Goal: Task Accomplishment & Management: Manage account settings

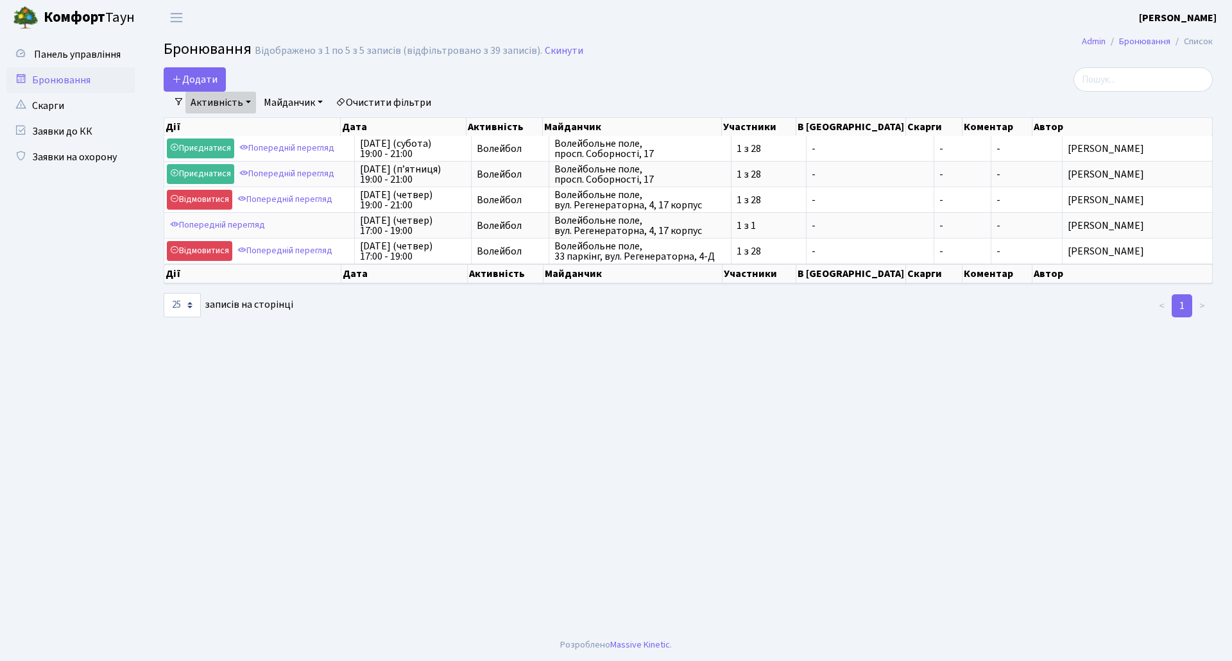
select select "25"
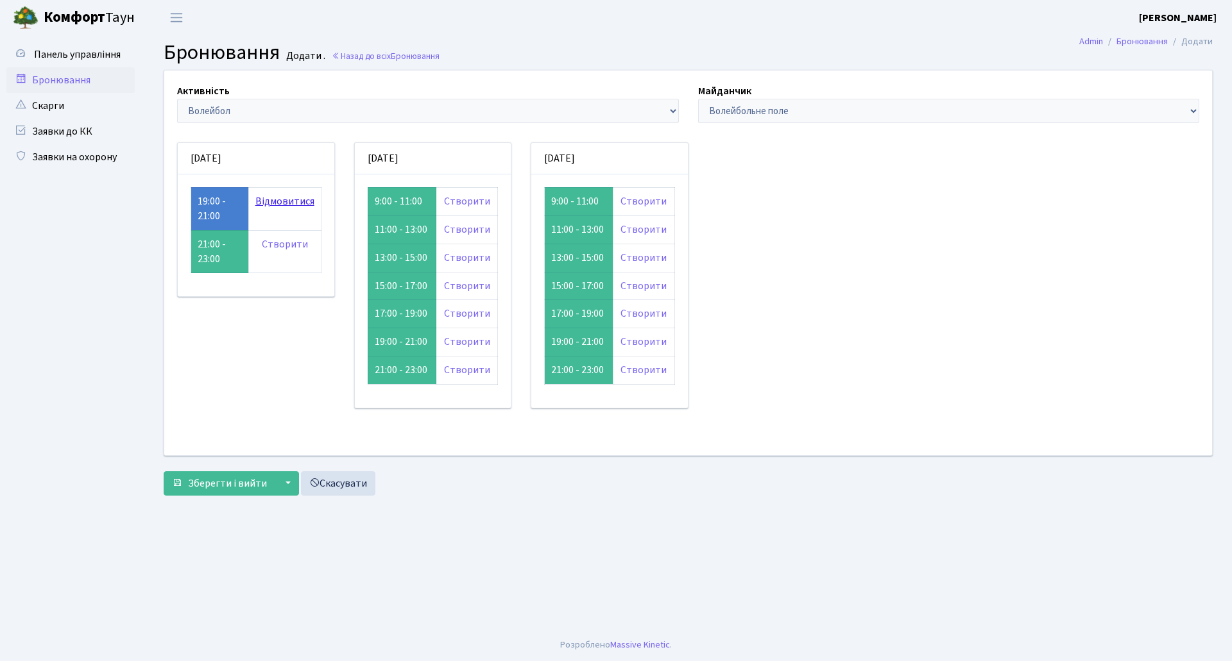
click at [286, 202] on link "Відмовитися" at bounding box center [284, 201] width 59 height 14
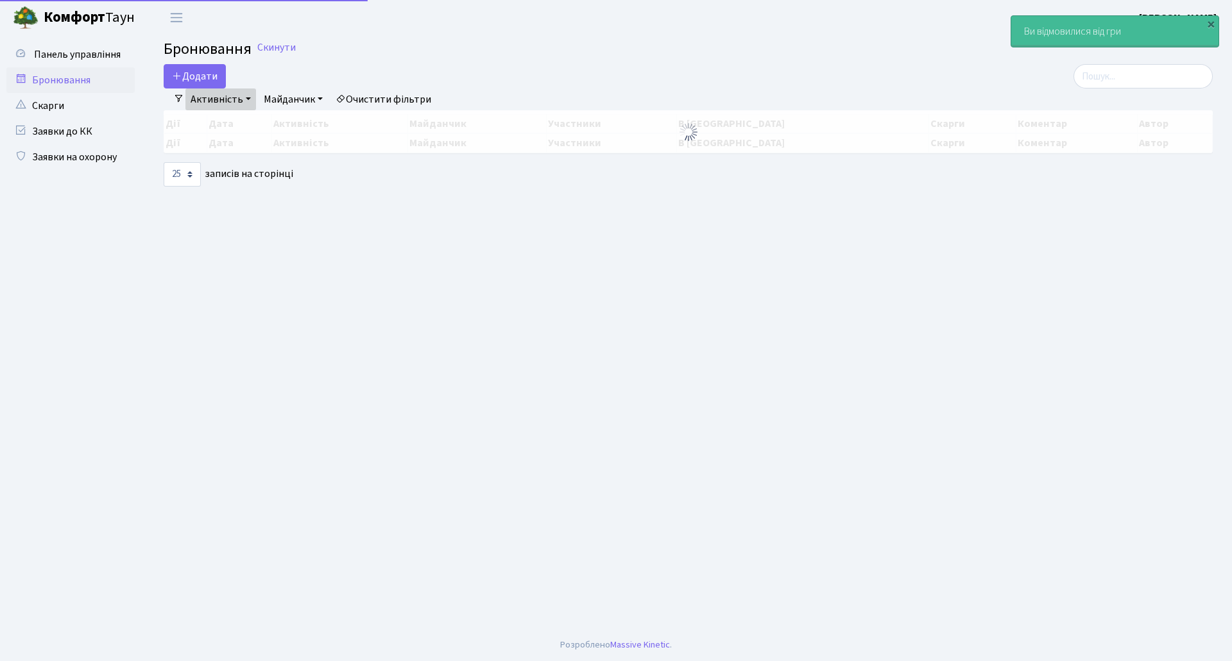
select select "25"
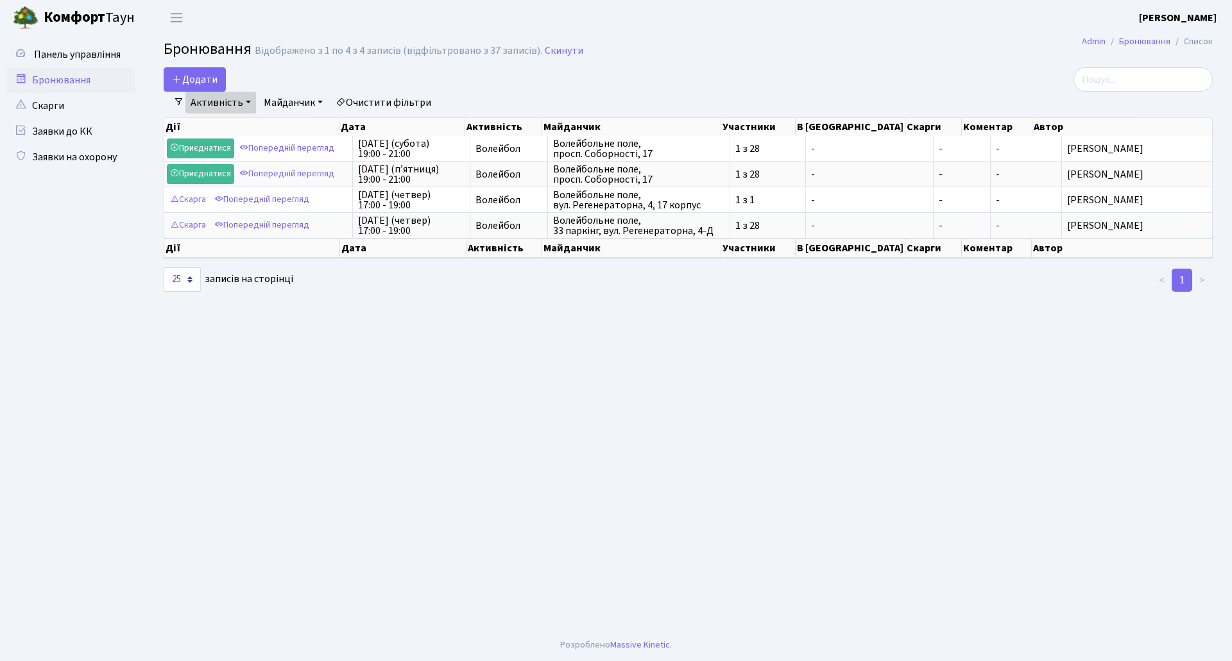
click at [57, 78] on link "Бронювання" at bounding box center [70, 80] width 128 height 26
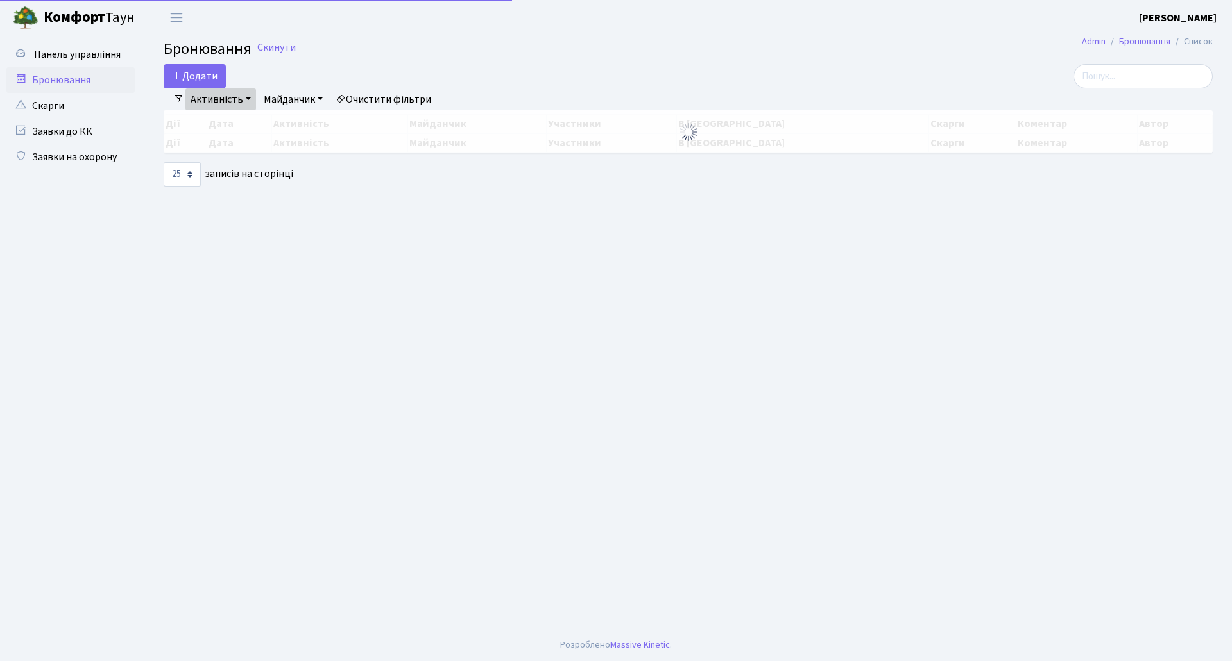
select select "25"
click at [235, 99] on link "Активність" at bounding box center [220, 100] width 71 height 22
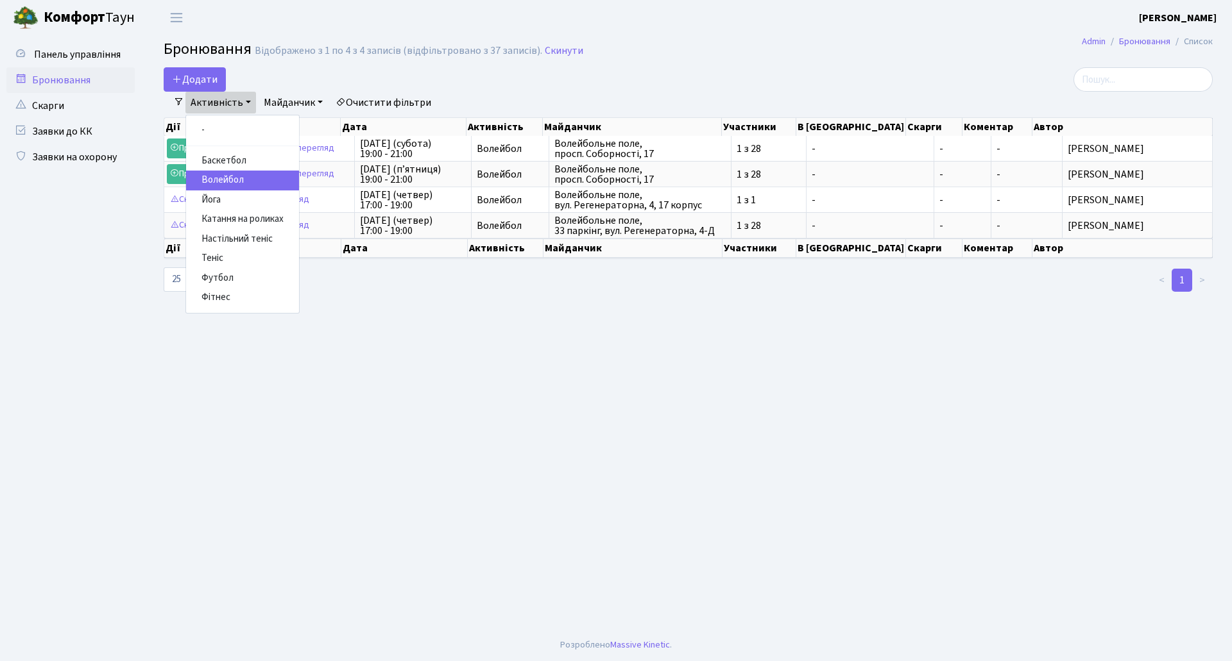
click at [235, 180] on link "Волейбол" at bounding box center [242, 181] width 113 height 20
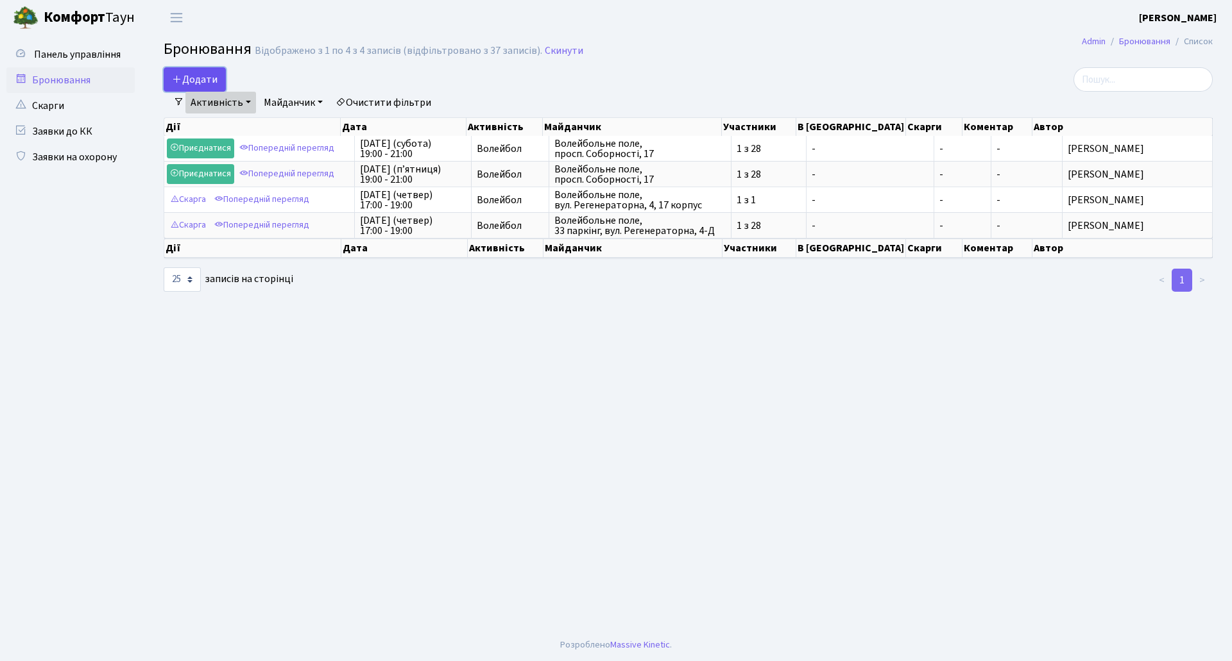
click at [189, 75] on button "Додати" at bounding box center [195, 79] width 62 height 24
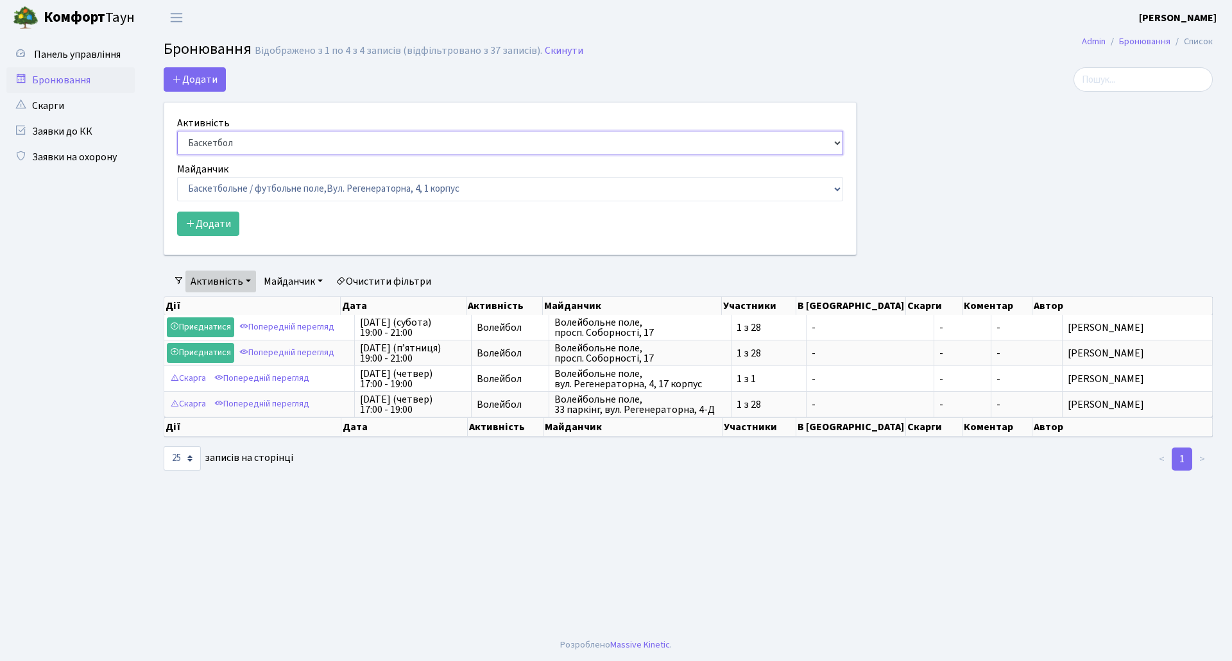
click at [231, 146] on select "Баскетбол Волейбол Йога Катання на роликах Настільний теніс Теніс Футбол Фітнес" at bounding box center [510, 143] width 666 height 24
select select "7"
click at [177, 131] on select "Баскетбол Волейбол Йога Катання на роликах Настільний теніс Теніс Футбол Фітнес" at bounding box center [510, 143] width 666 height 24
click at [247, 190] on select "Баскетбольне / футбольне поле, Вул. Регенераторна, 4, 1 корпус Баскетбольне пол…" at bounding box center [510, 189] width 666 height 24
select select "13"
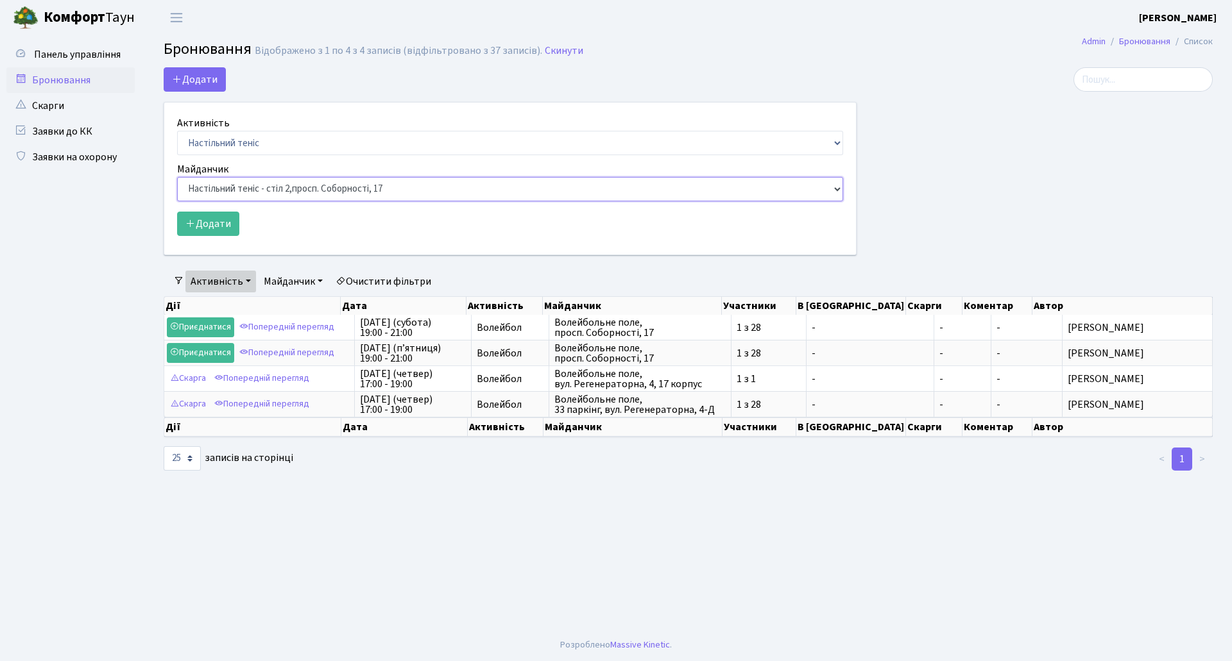
click at [177, 177] on select "Баскетбольне / футбольне поле, Вул. Регенераторна, 4, 1 корпус Баскетбольне пол…" at bounding box center [510, 189] width 666 height 24
click at [220, 224] on button "Додати" at bounding box center [208, 224] width 62 height 24
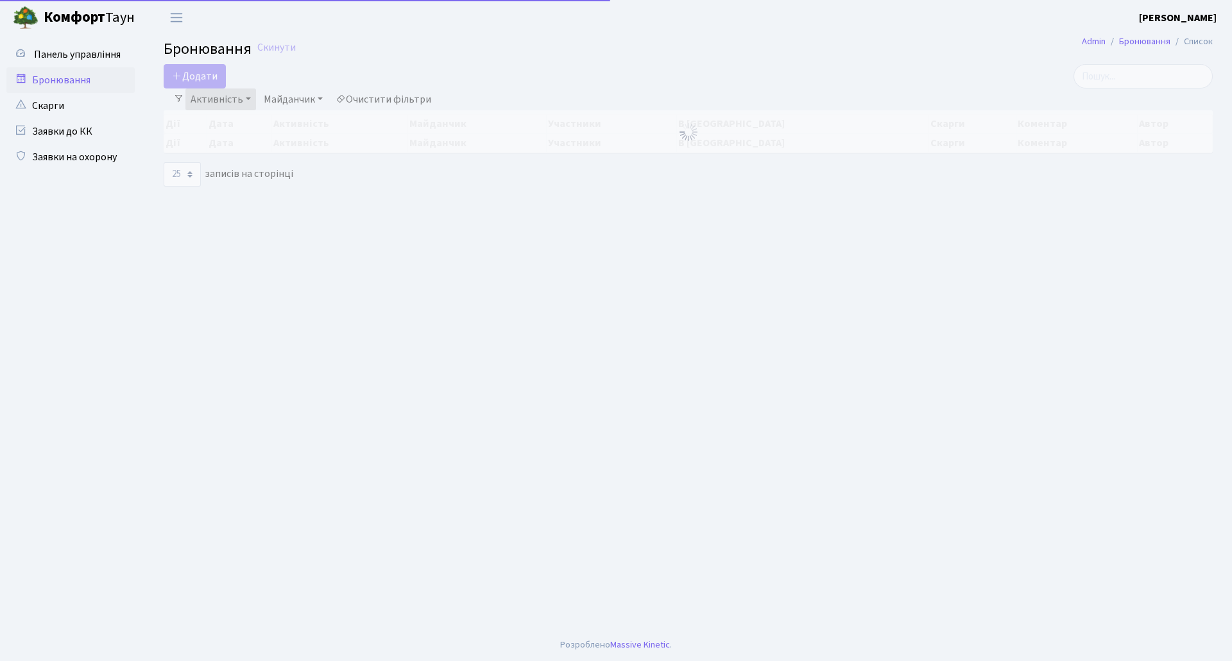
select select "7"
select select "13"
select select "25"
click at [201, 69] on button "Додати" at bounding box center [195, 76] width 62 height 24
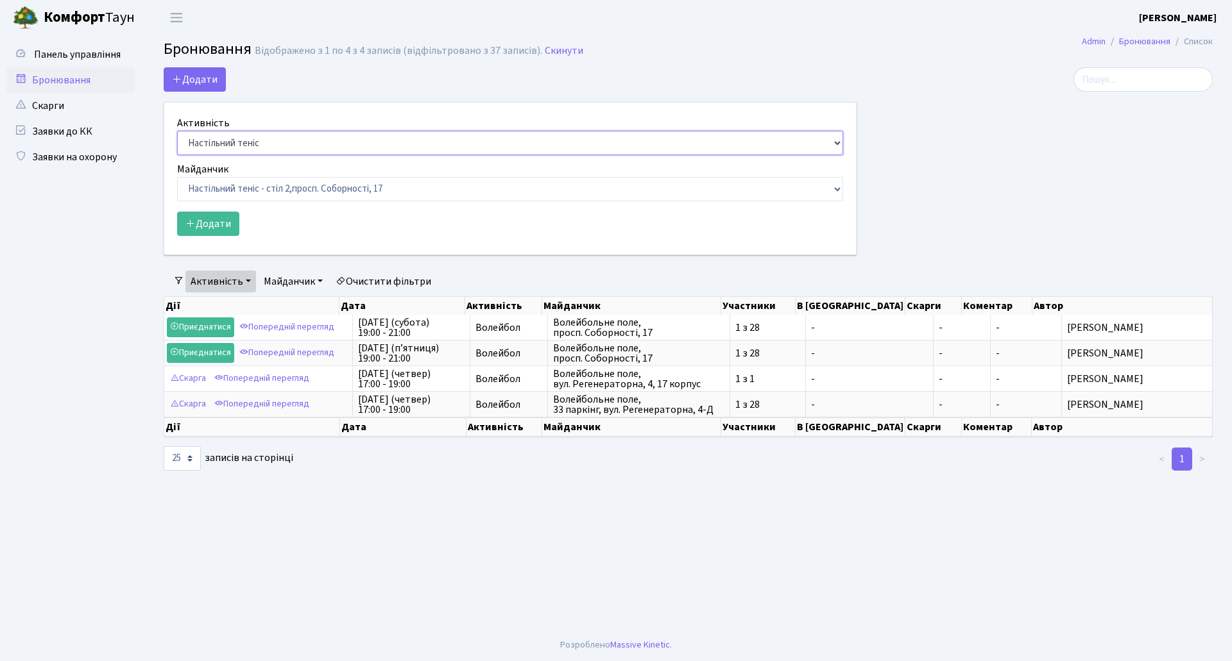
click at [232, 146] on select "Баскетбол Волейбол Йога Катання на роликах Настільний теніс Теніс Футбол Фітнес" at bounding box center [510, 143] width 666 height 24
click at [237, 187] on select "Баскетбольне / футбольне поле, Вул. Регенераторна, 4, 1 корпус Баскетбольне пол…" at bounding box center [510, 189] width 666 height 24
select select "9"
click at [177, 177] on select "Баскетбольне / футбольне поле, Вул. Регенераторна, 4, 1 корпус Баскетбольне пол…" at bounding box center [510, 189] width 666 height 24
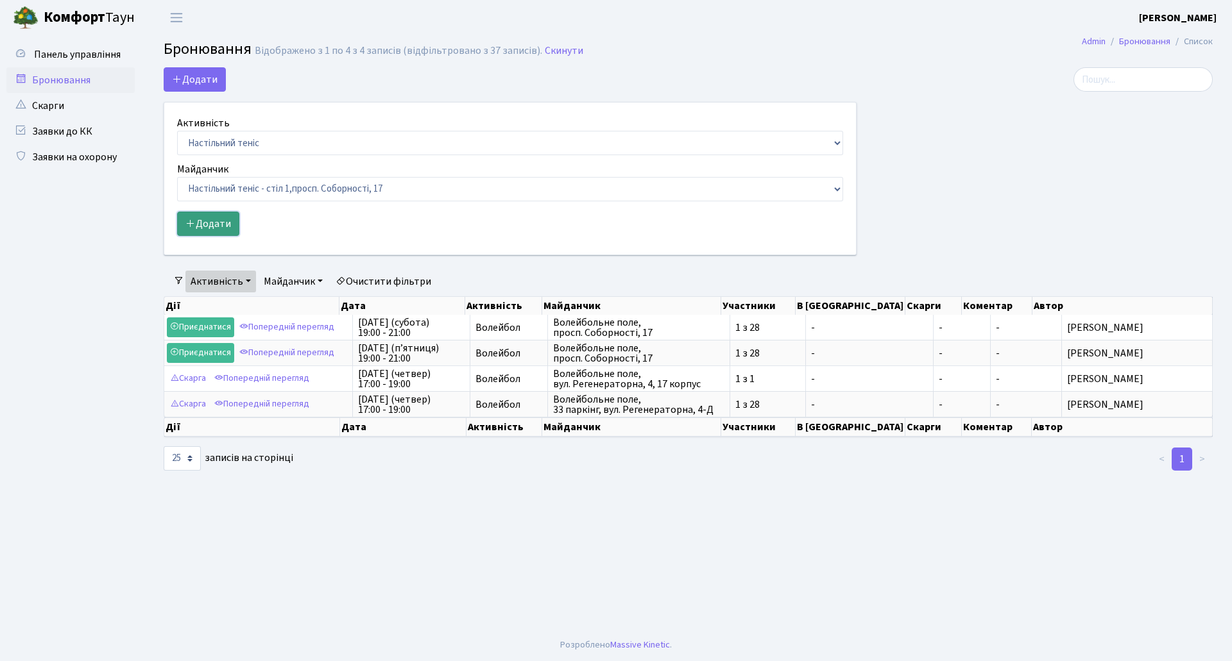
click at [216, 228] on button "Додати" at bounding box center [208, 224] width 62 height 24
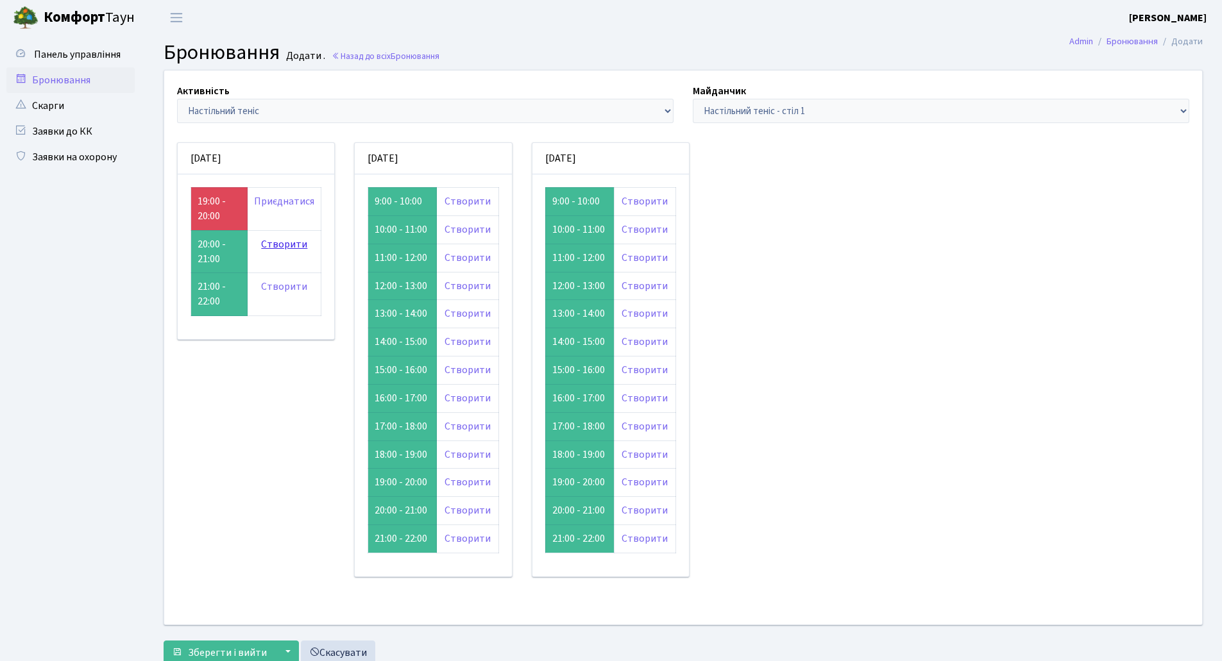
click at [284, 244] on link "Створити" at bounding box center [284, 244] width 46 height 14
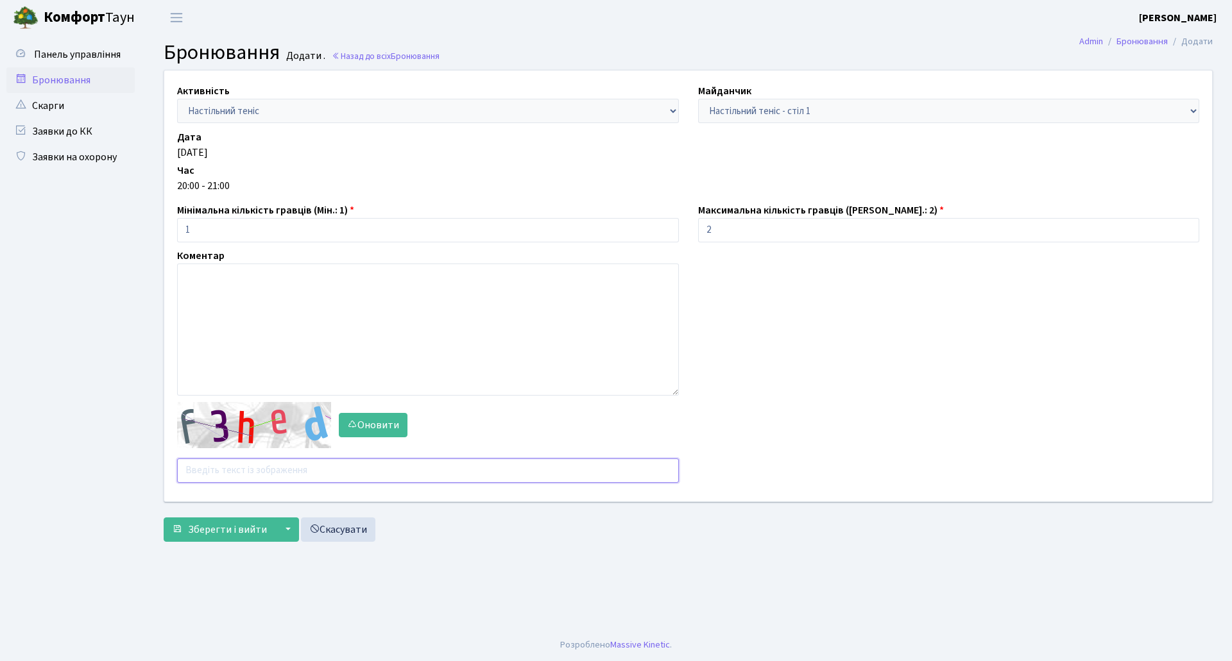
click at [231, 468] on input "text" at bounding box center [428, 471] width 502 height 24
type input "8fyyq"
click at [233, 531] on span "Зберегти і вийти" at bounding box center [227, 530] width 79 height 14
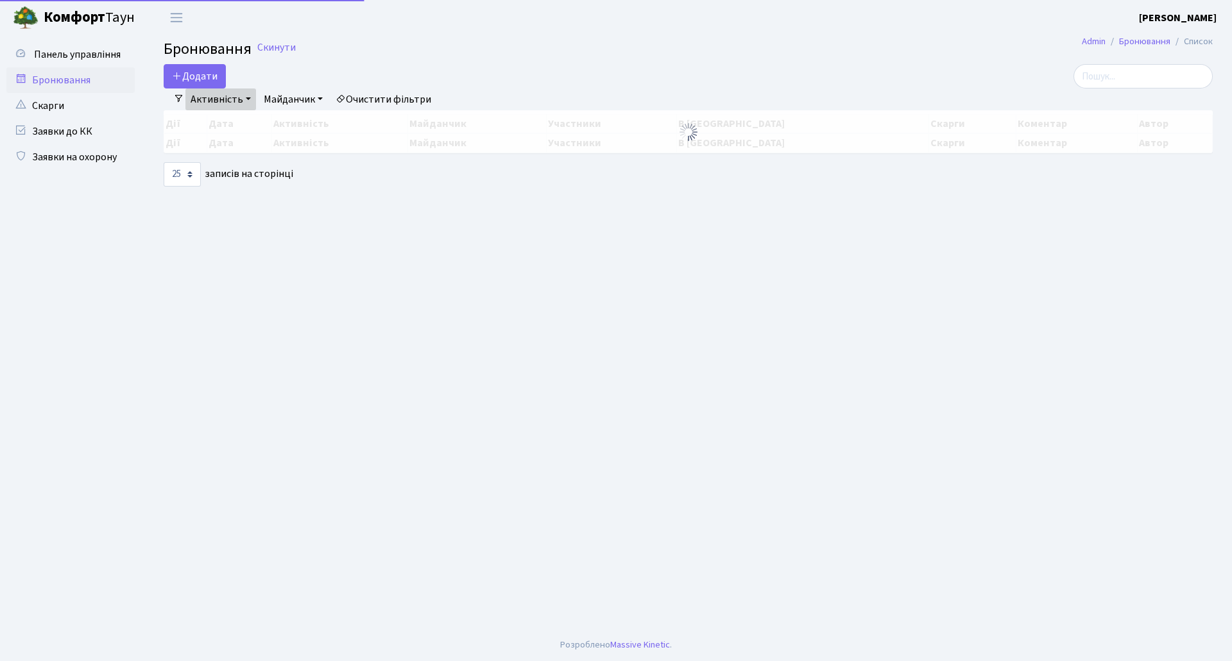
select select "25"
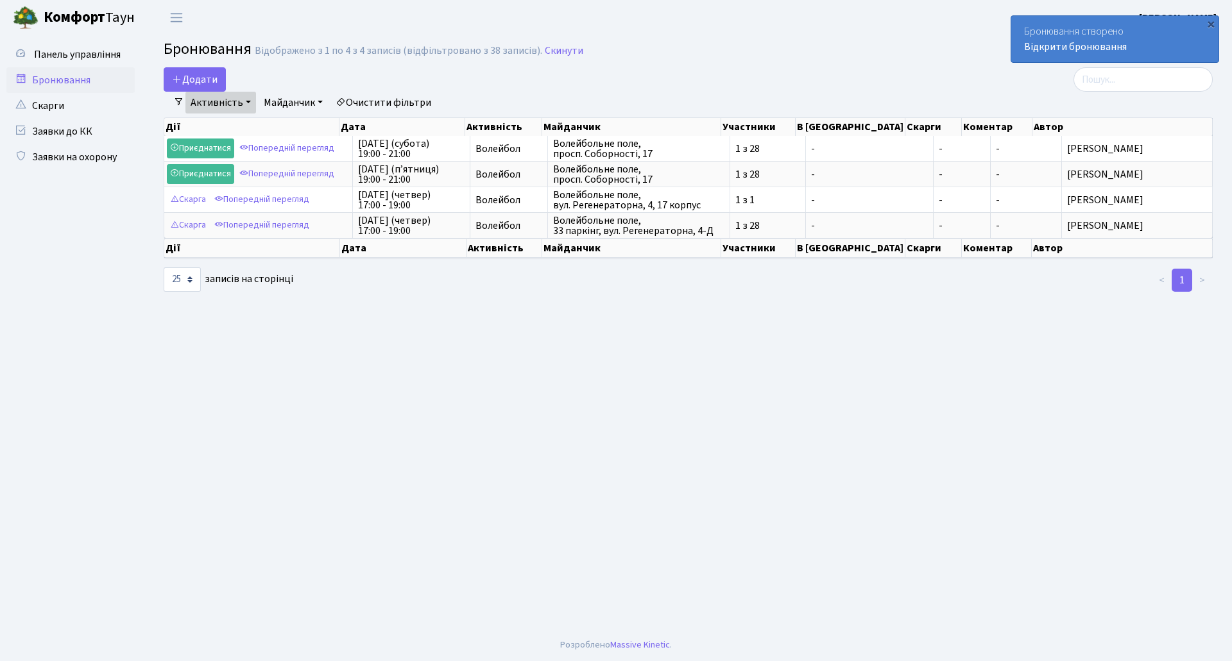
click at [180, 97] on span at bounding box center [179, 102] width 10 height 10
click at [178, 105] on span at bounding box center [179, 102] width 10 height 10
click at [390, 106] on link "Очистити фільтри" at bounding box center [383, 103] width 106 height 22
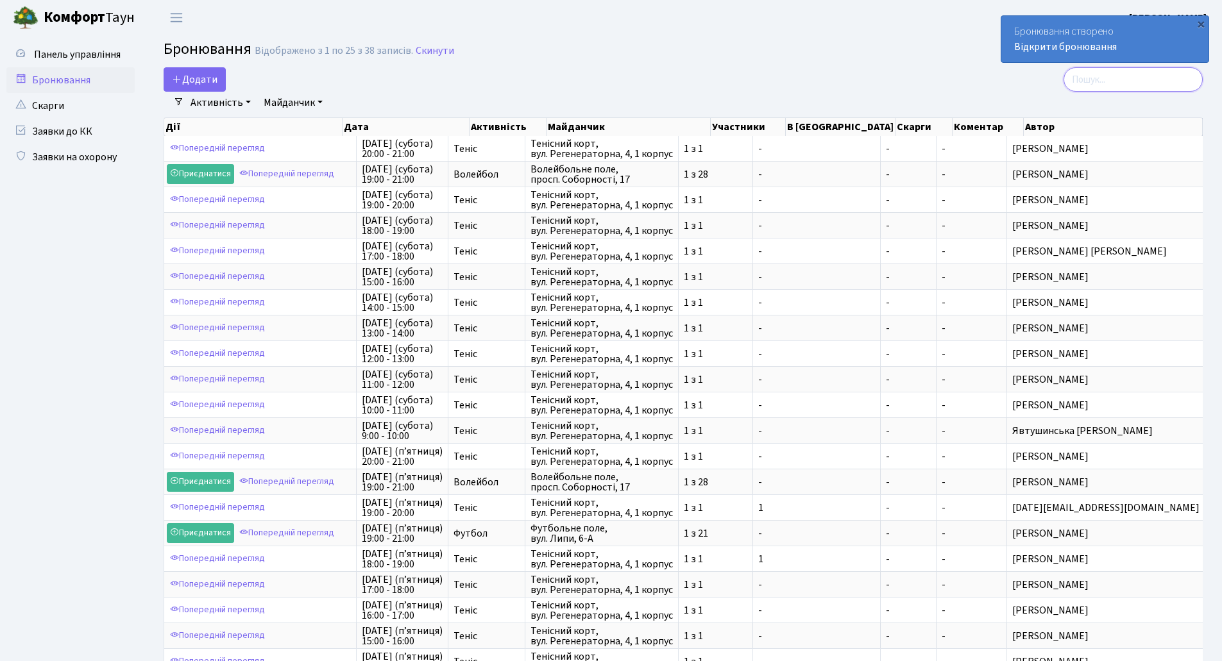
click at [1106, 80] on input "search" at bounding box center [1132, 79] width 139 height 24
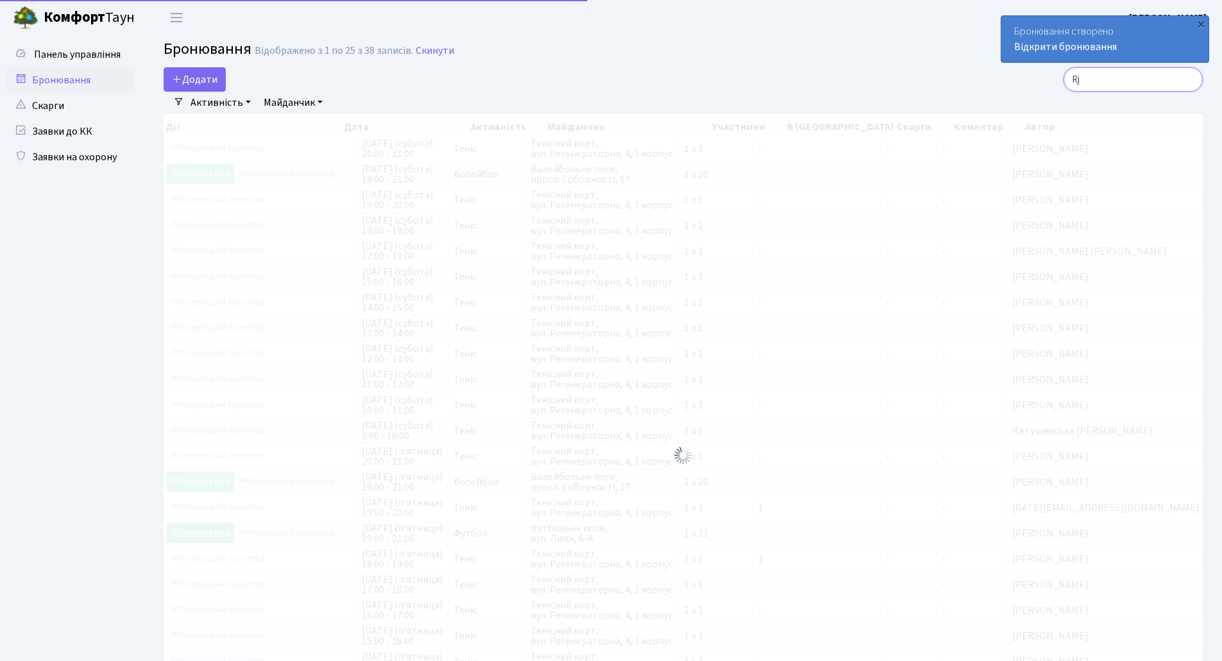
type input "R"
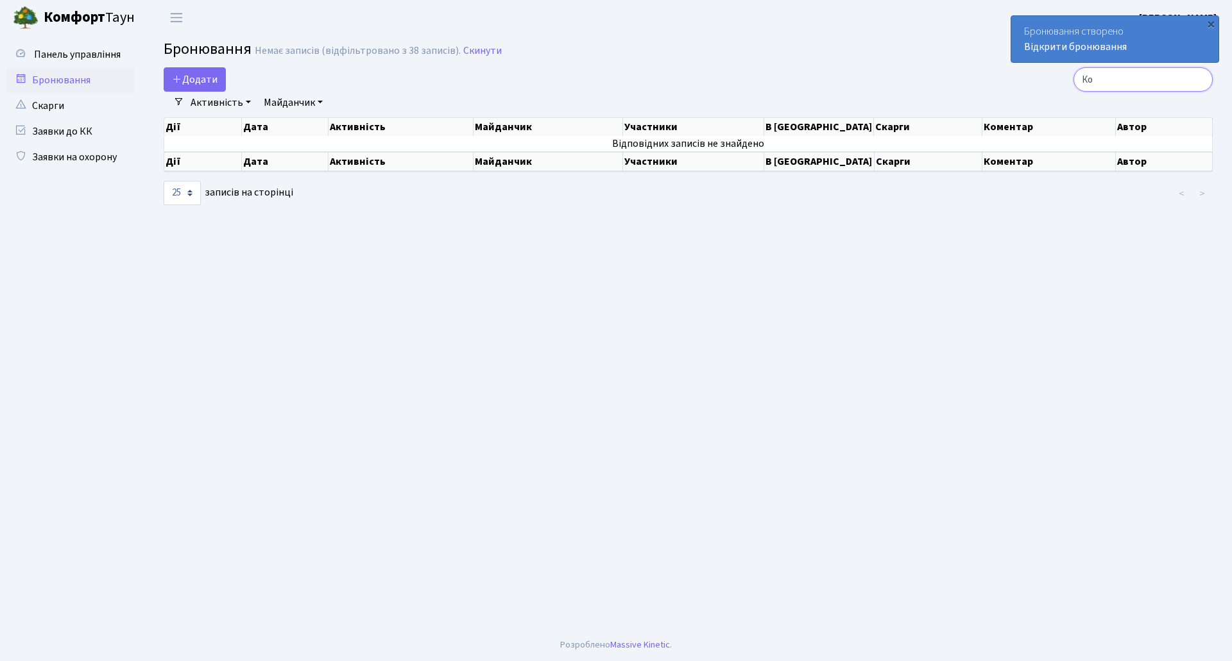
type input "К"
type input "т"
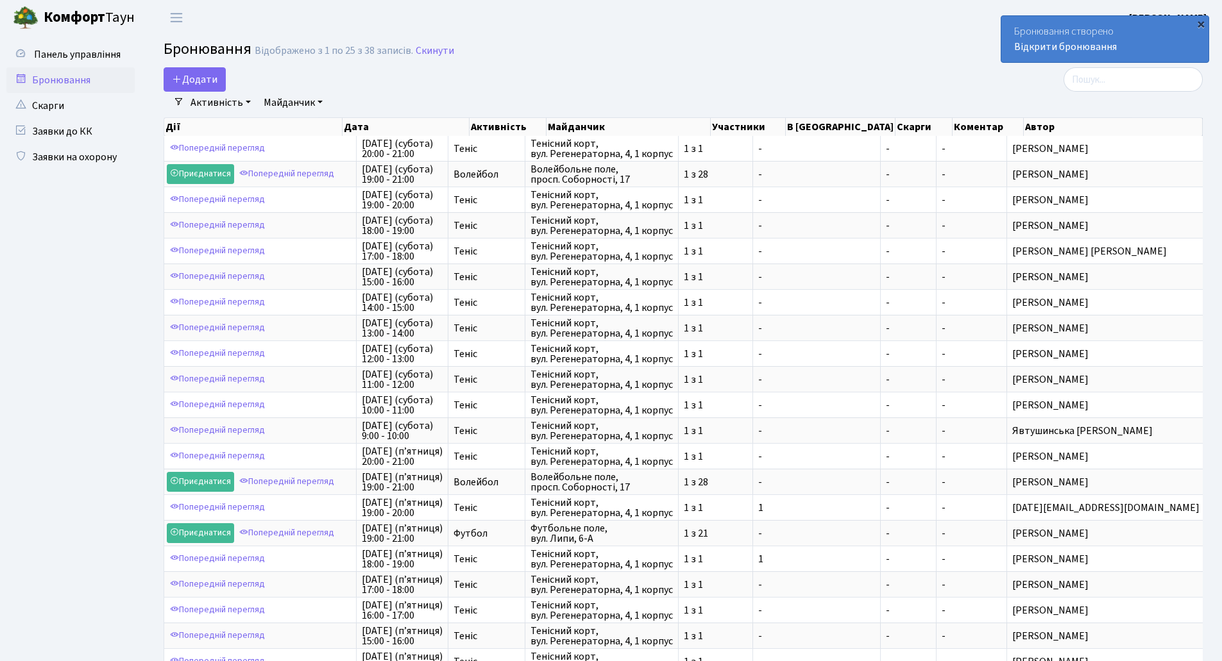
click at [1198, 22] on div "×" at bounding box center [1200, 23] width 13 height 13
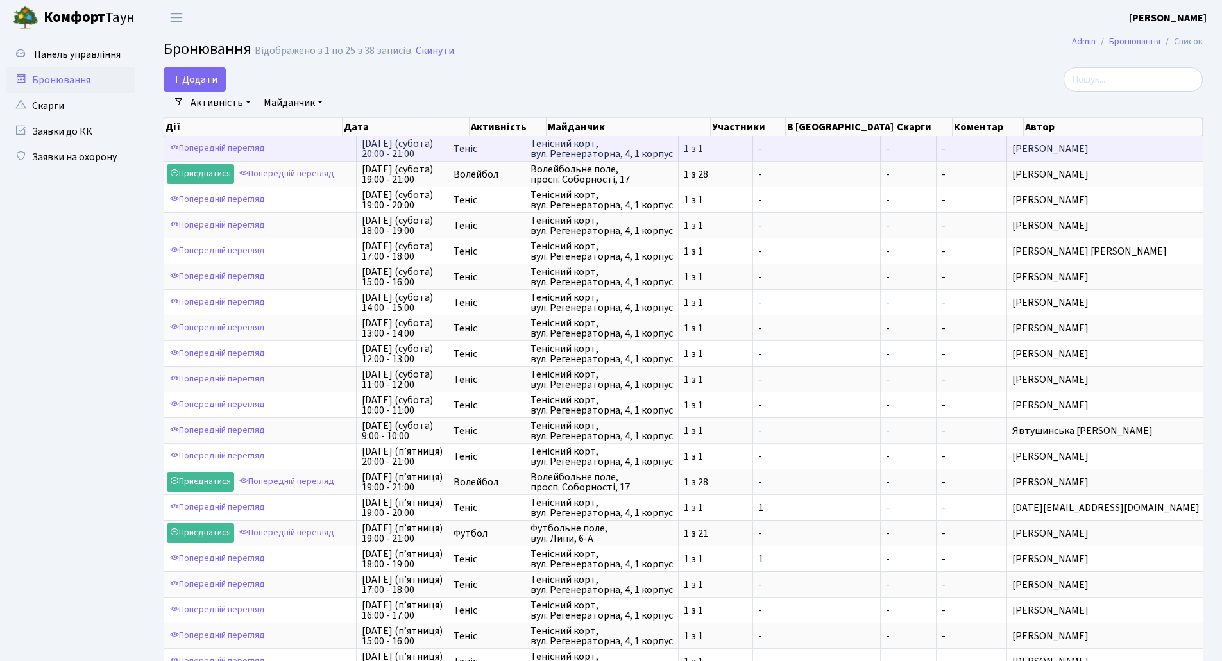
scroll to position [2, 0]
click at [929, 143] on td "-" at bounding box center [909, 148] width 56 height 25
click at [924, 154] on span "-" at bounding box center [908, 149] width 45 height 10
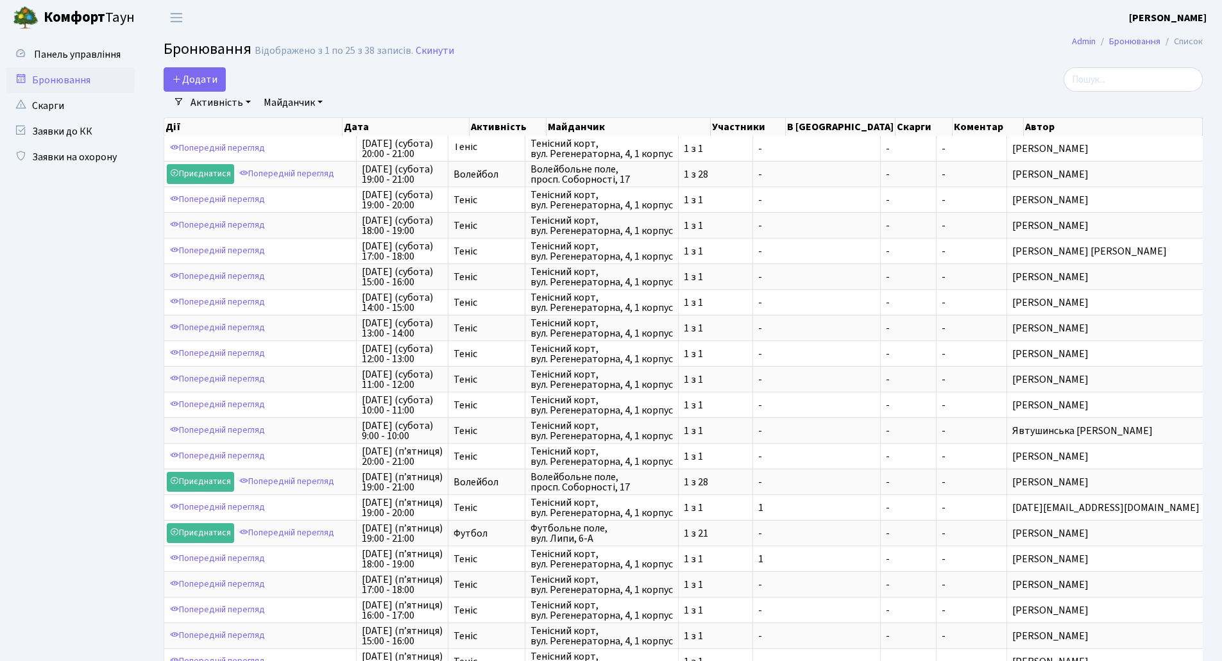
click at [915, 55] on h2 "Бронювання Відображено з 1 по 25 з 38 записів. Скинути" at bounding box center [683, 51] width 1039 height 22
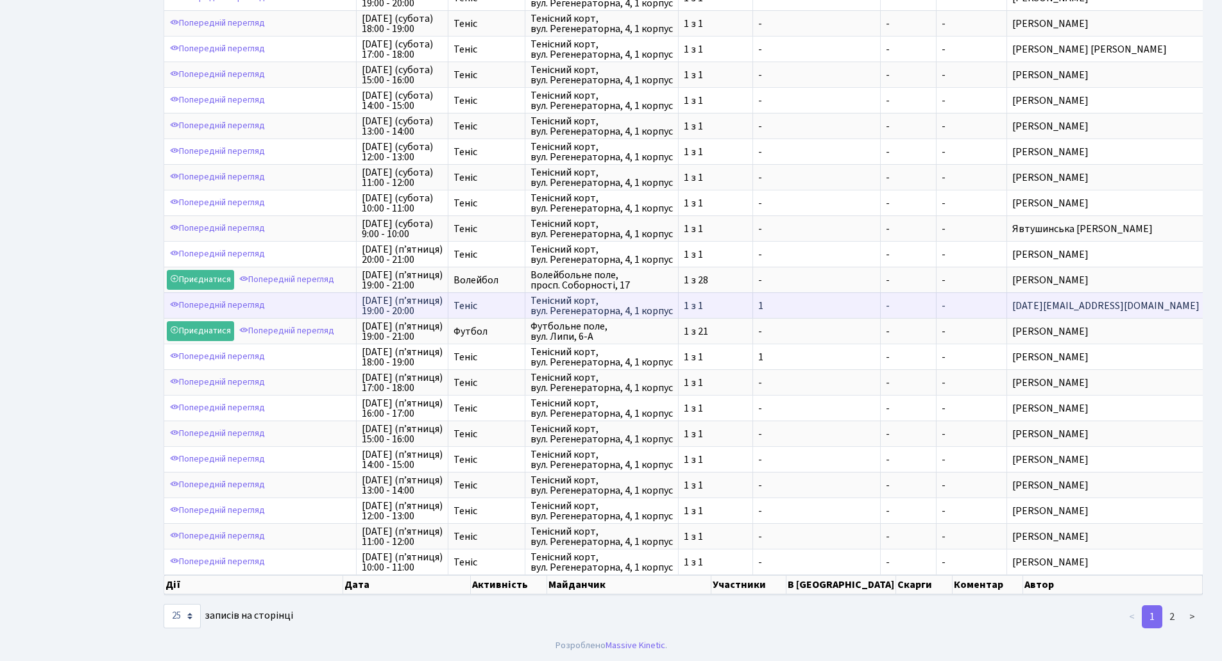
scroll to position [203, 0]
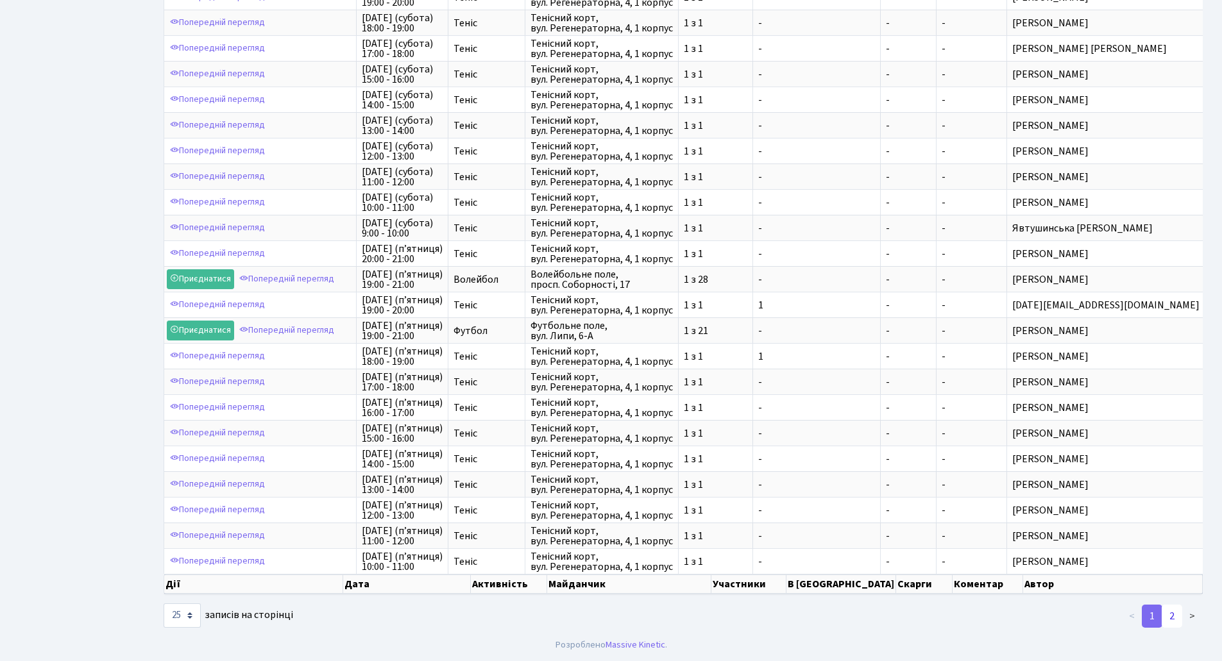
click at [1171, 621] on link "2" at bounding box center [1172, 616] width 21 height 23
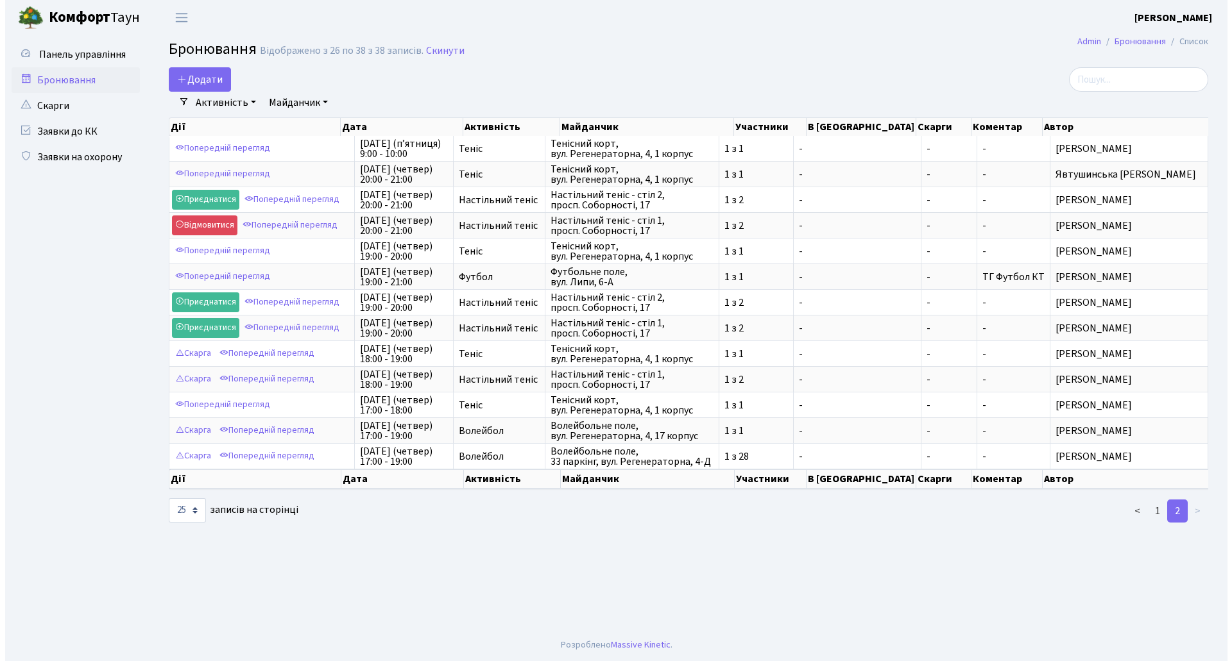
scroll to position [0, 0]
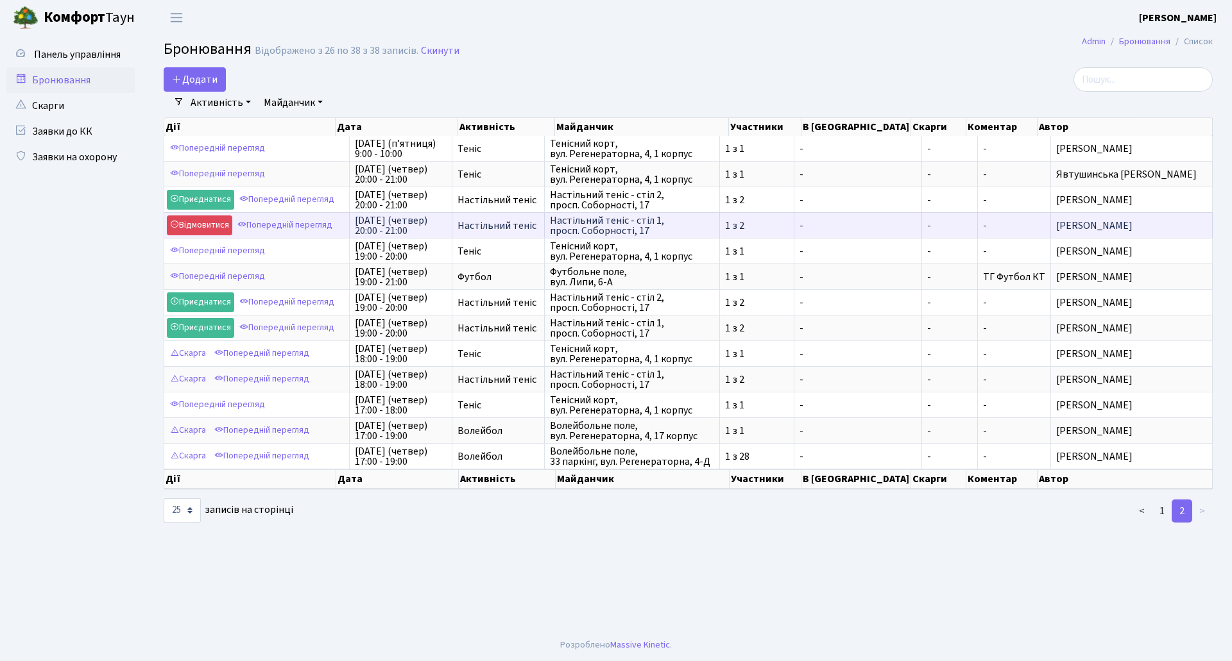
drag, startPoint x: 1031, startPoint y: 224, endPoint x: 1161, endPoint y: 223, distance: 130.2
click at [1161, 223] on span "[PERSON_NAME]" at bounding box center [1131, 226] width 151 height 10
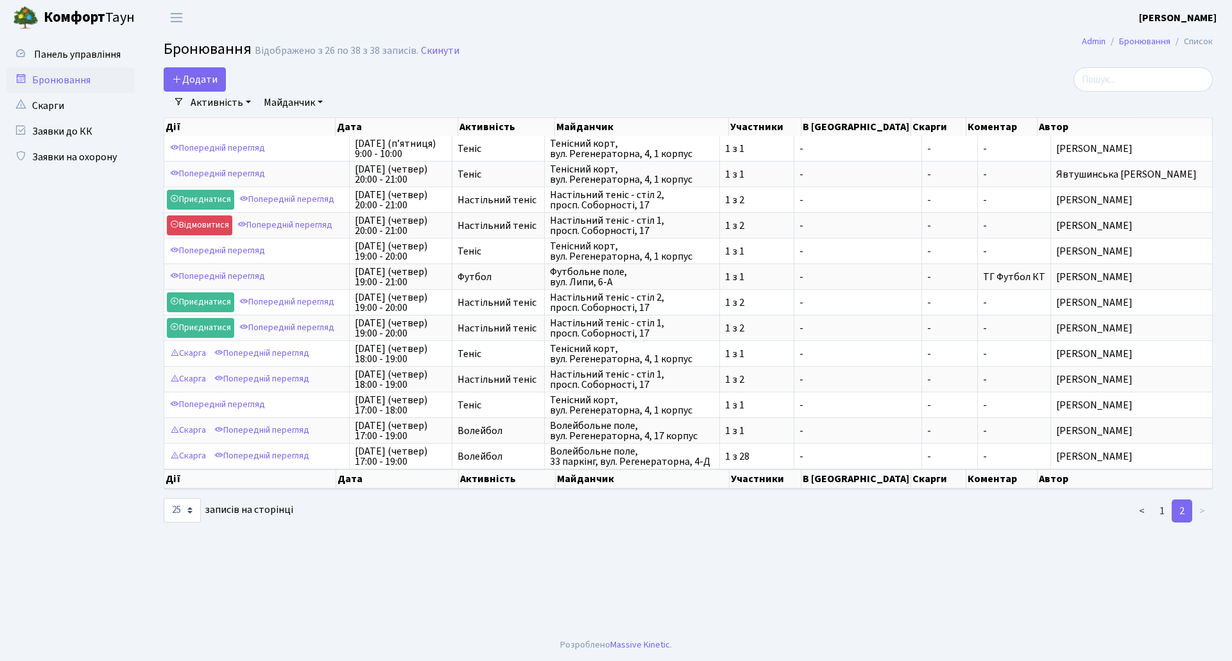
copy span "[PERSON_NAME]"
click at [1138, 77] on input "search" at bounding box center [1142, 79] width 139 height 24
paste input "[PERSON_NAME]"
type input "[PERSON_NAME]"
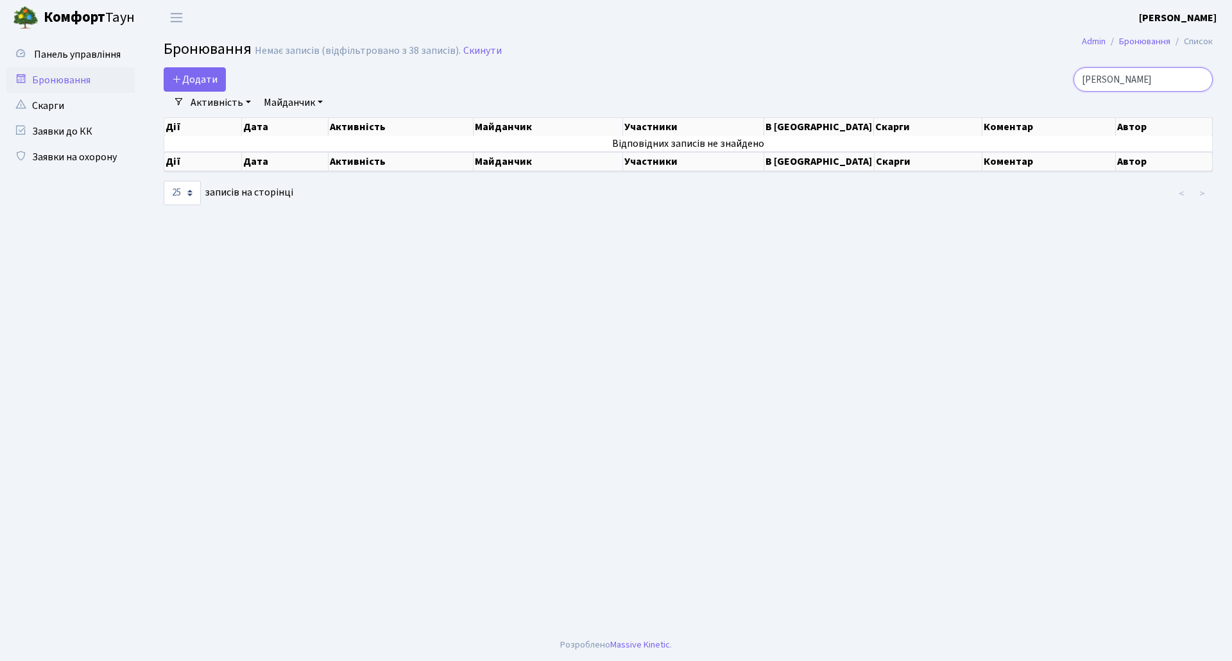
click at [1198, 79] on input "[PERSON_NAME]" at bounding box center [1142, 79] width 139 height 24
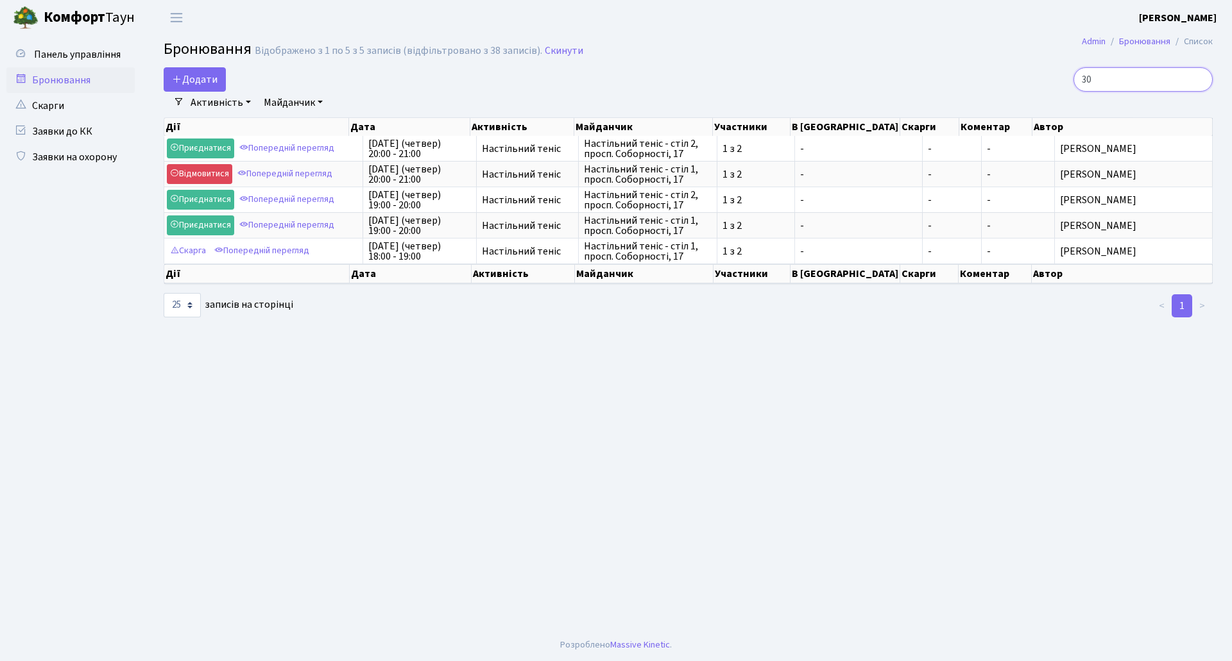
type input "3"
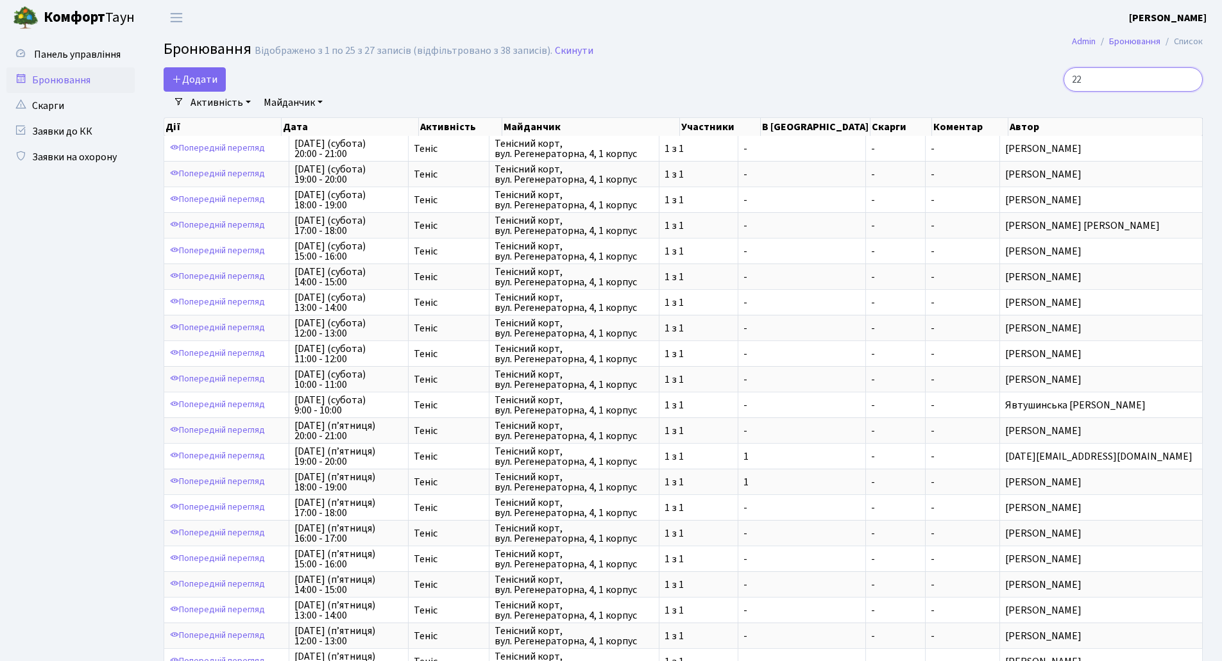
type input "2"
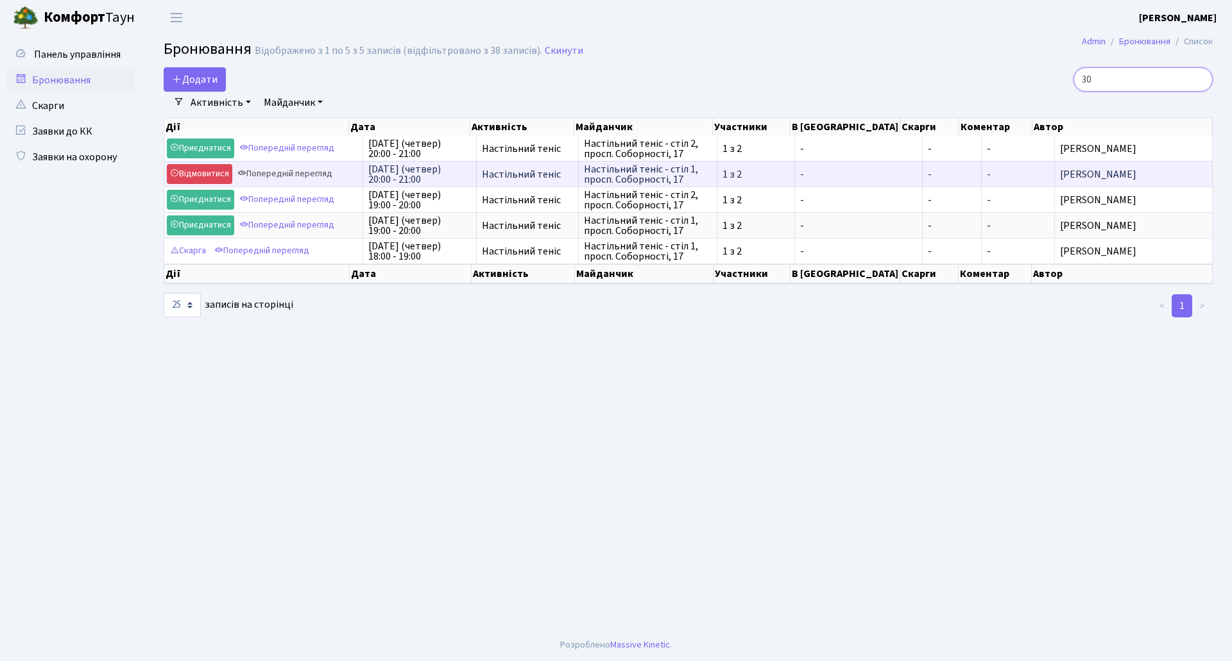
type input "30"
click at [298, 174] on link "Попередній перегляд" at bounding box center [284, 174] width 101 height 20
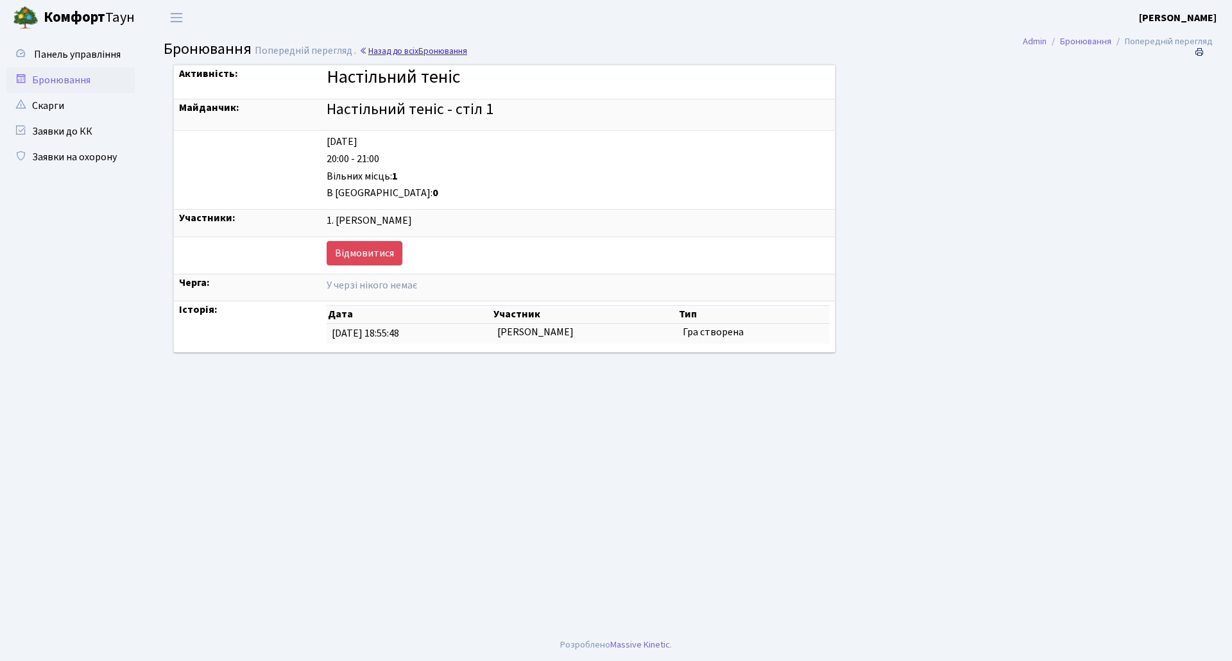
click at [390, 47] on link "Назад до всіх Бронювання" at bounding box center [413, 51] width 108 height 12
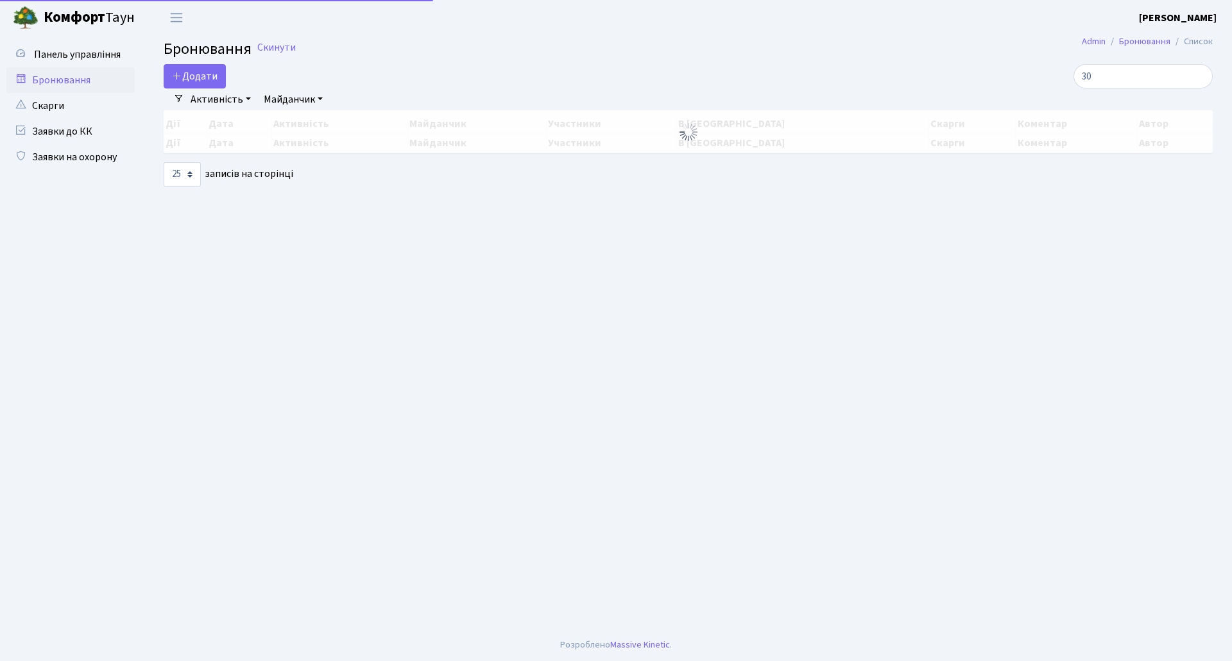
select select "25"
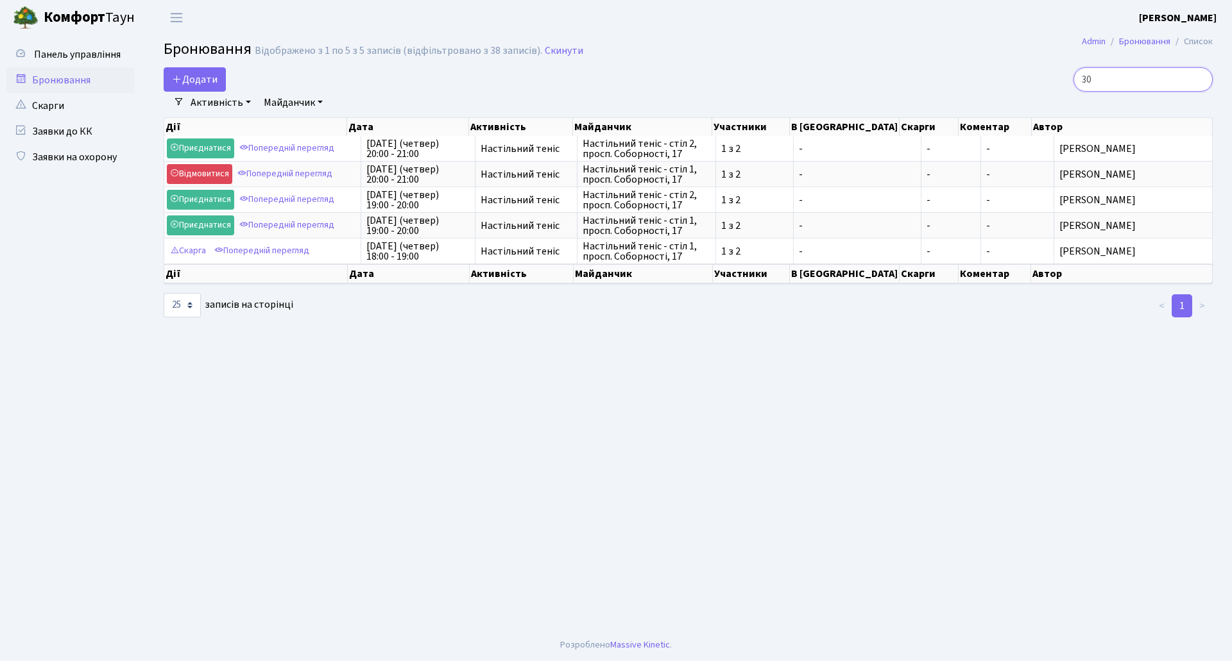
click at [1199, 77] on input "30" at bounding box center [1142, 79] width 139 height 24
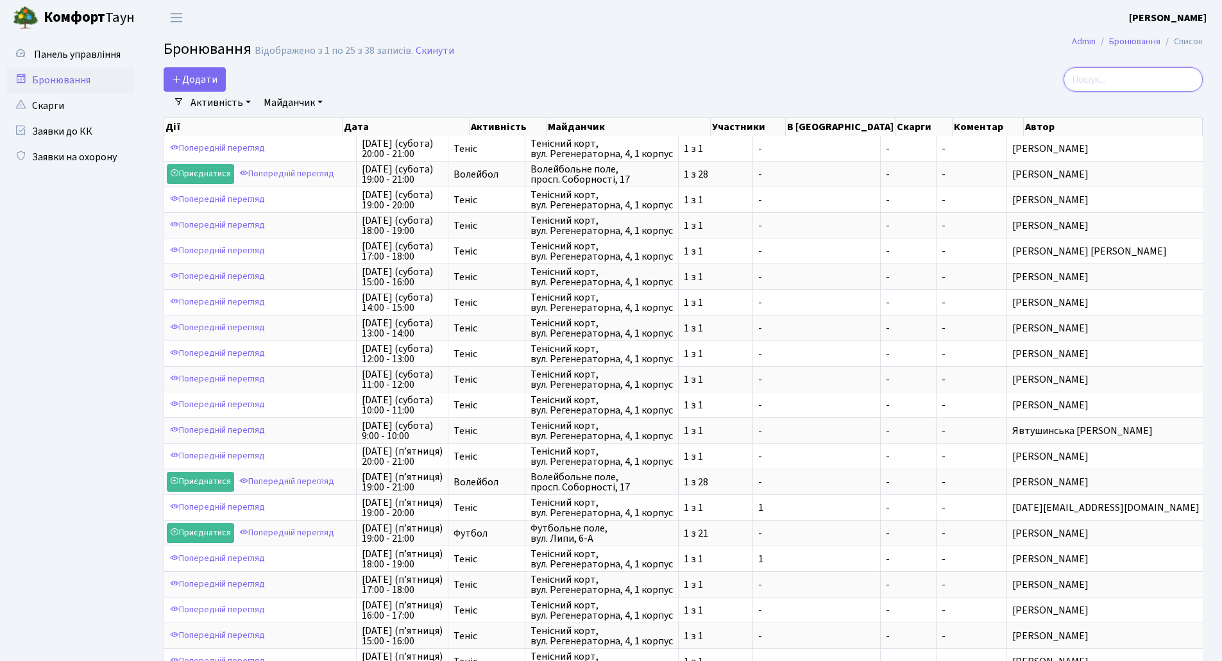
click at [1135, 80] on input "search" at bounding box center [1132, 79] width 139 height 24
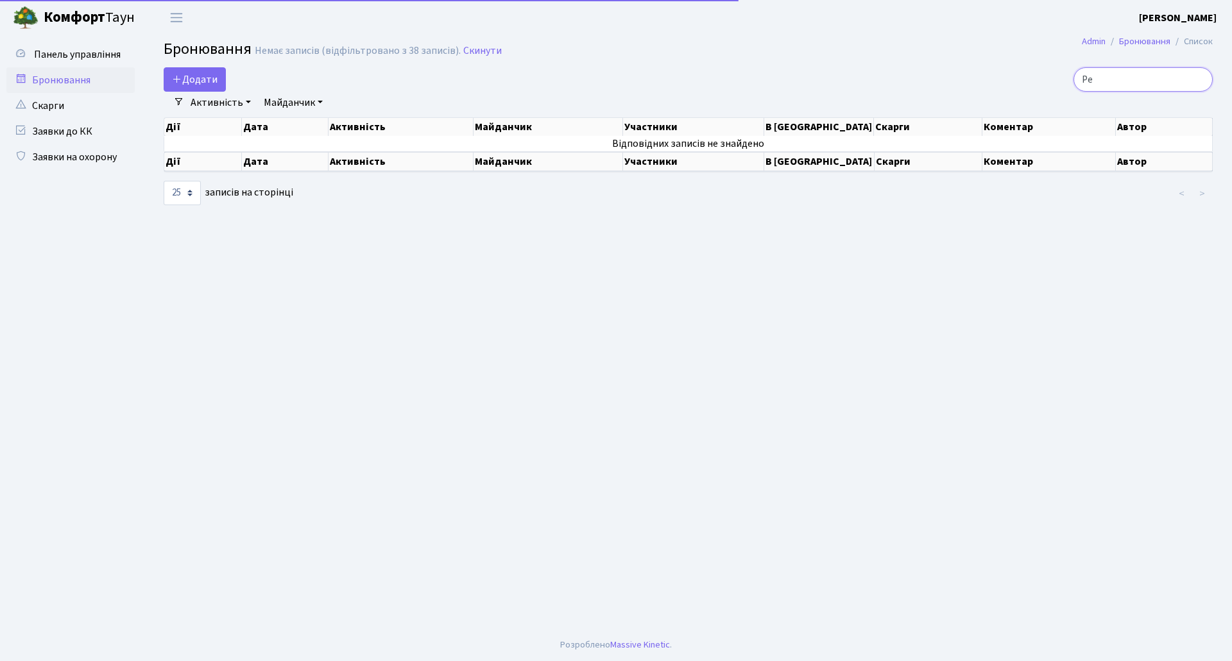
type input "Р"
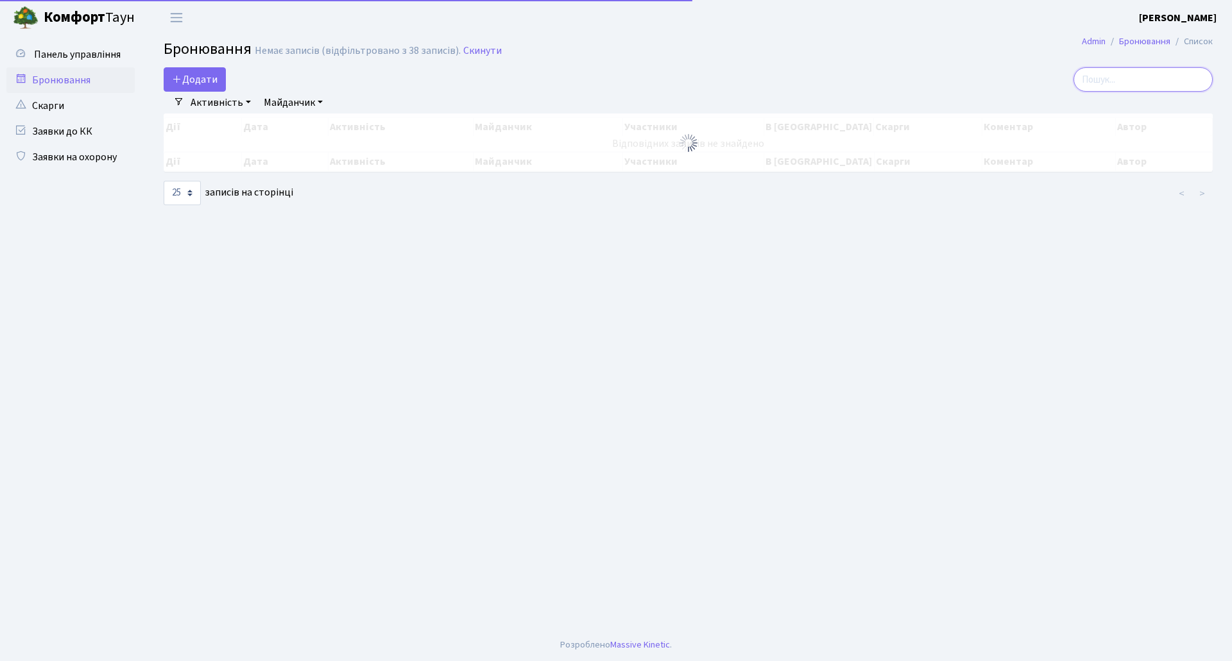
type input "[PERSON_NAME]"
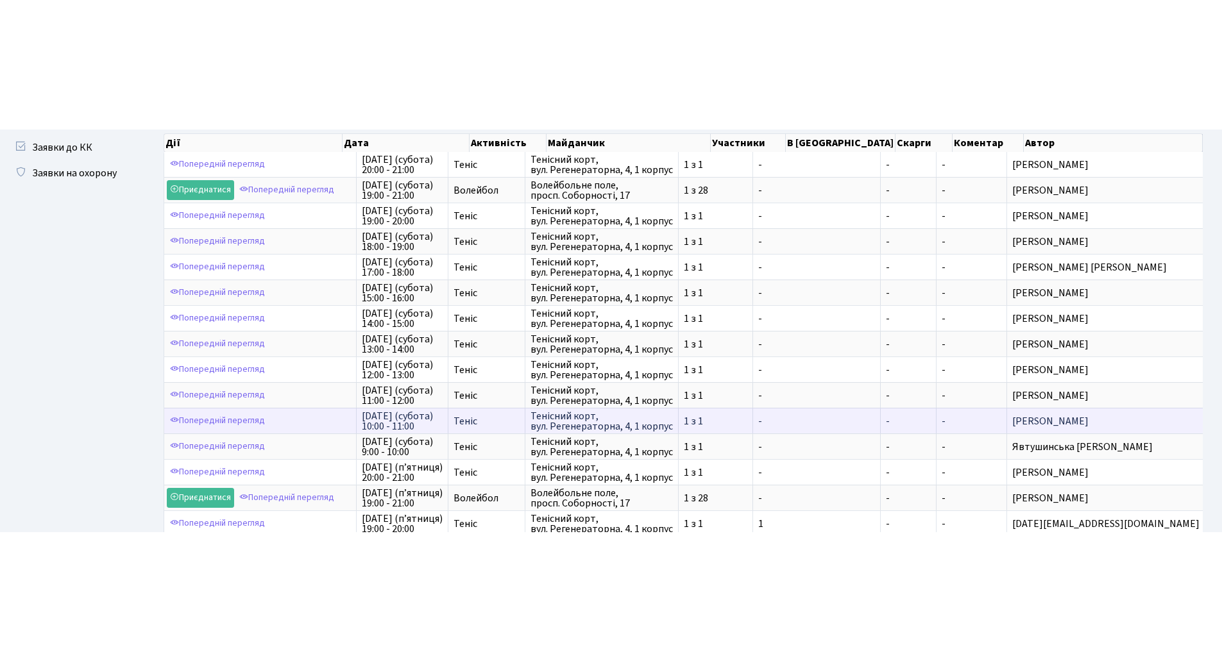
scroll to position [136, 0]
